Goal: Information Seeking & Learning: Learn about a topic

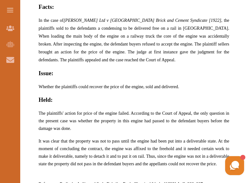
scroll to position [395, 0]
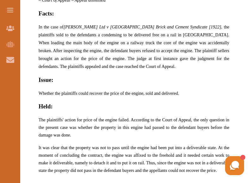
drag, startPoint x: 38, startPoint y: 10, endPoint x: 112, endPoint y: 153, distance: 160.5
click at [112, 153] on div "[PERSON_NAME] Ltd v [GEOGRAPHIC_DATA] Brick and Cement Syndicate [1922] concern…" at bounding box center [133, 22] width 211 height 376
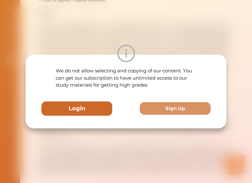
click at [82, 110] on button "Login" at bounding box center [76, 108] width 71 height 14
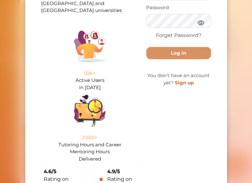
scroll to position [0, 0]
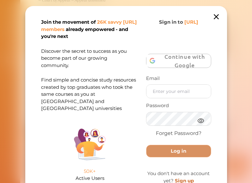
click at [218, 15] on icon at bounding box center [215, 16] width 9 height 9
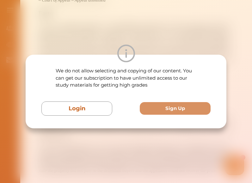
click at [178, 119] on div "We do not allow selecting and copying of our content. You can get our subscript…" at bounding box center [126, 92] width 201 height 74
click at [165, 49] on div at bounding box center [126, 54] width 201 height 18
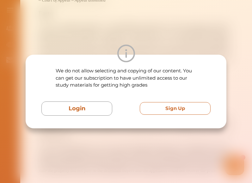
click at [166, 106] on button "Sign Up" at bounding box center [175, 108] width 71 height 13
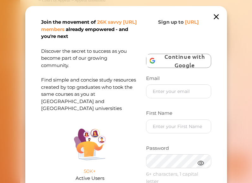
scroll to position [166, 0]
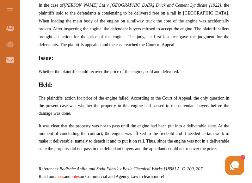
scroll to position [417, 0]
